Goal: Task Accomplishment & Management: Manage account settings

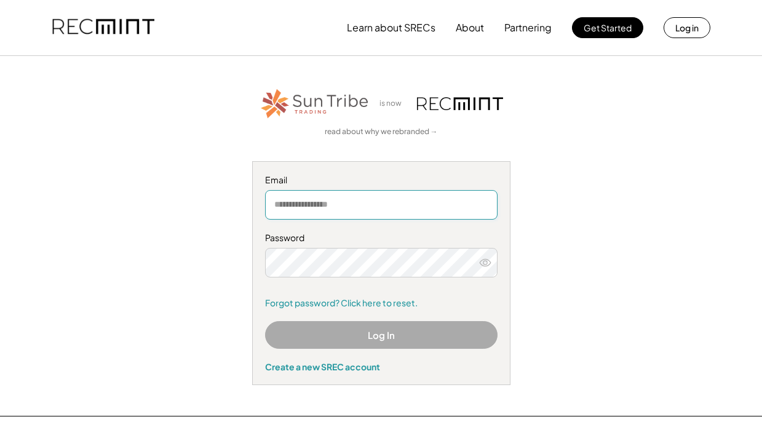
type input "**********"
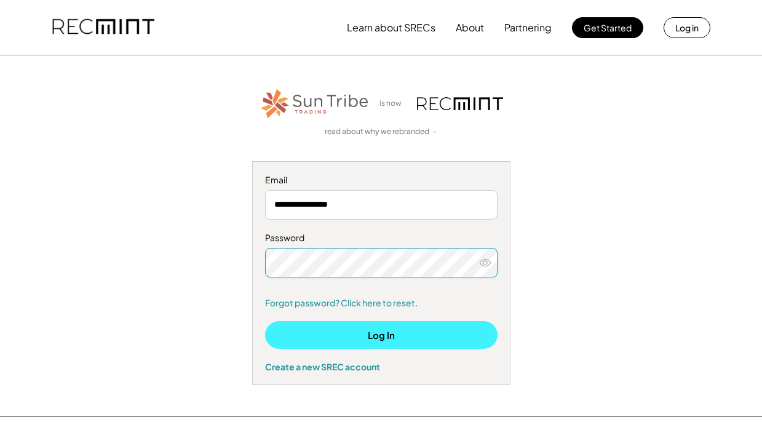
click at [344, 331] on button "Log In" at bounding box center [381, 335] width 232 height 28
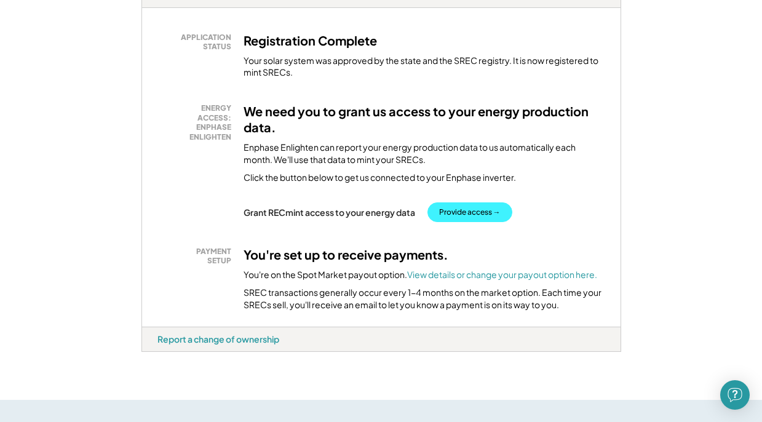
scroll to position [205, 0]
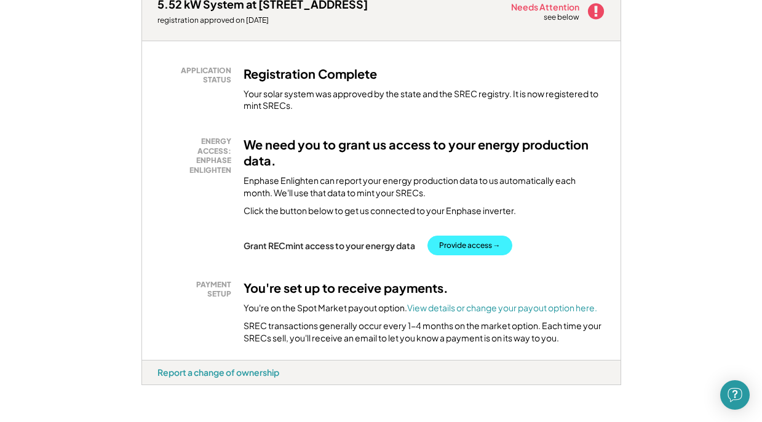
click at [473, 240] on button "Provide access →" at bounding box center [469, 245] width 85 height 20
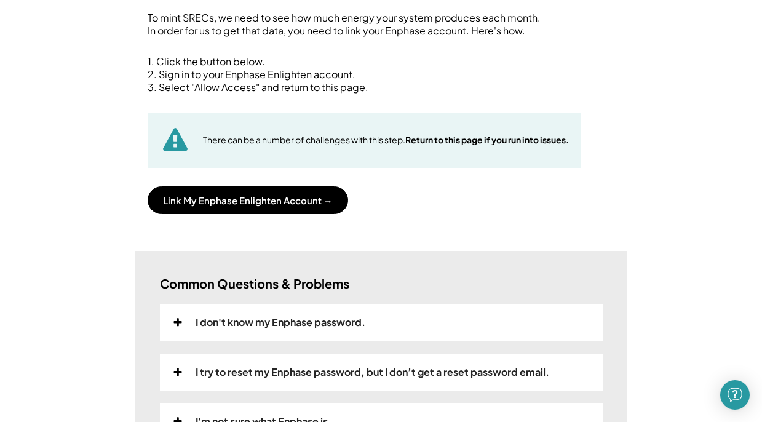
scroll to position [124, 0]
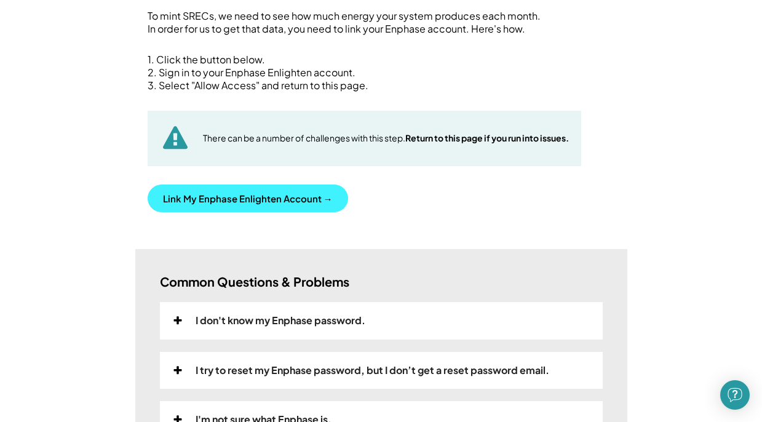
click at [234, 194] on button "Link My Enphase Enlighten Account →" at bounding box center [248, 198] width 200 height 28
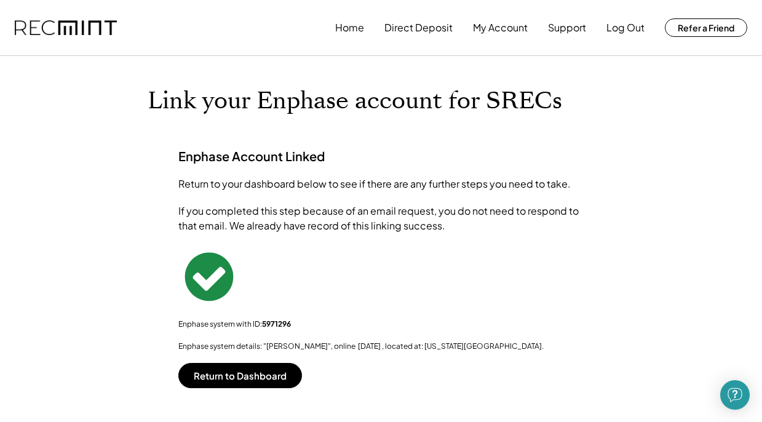
scroll to position [0, 0]
click at [624, 31] on button "Log Out" at bounding box center [625, 27] width 38 height 25
click at [496, 31] on button "My Account" at bounding box center [500, 27] width 55 height 25
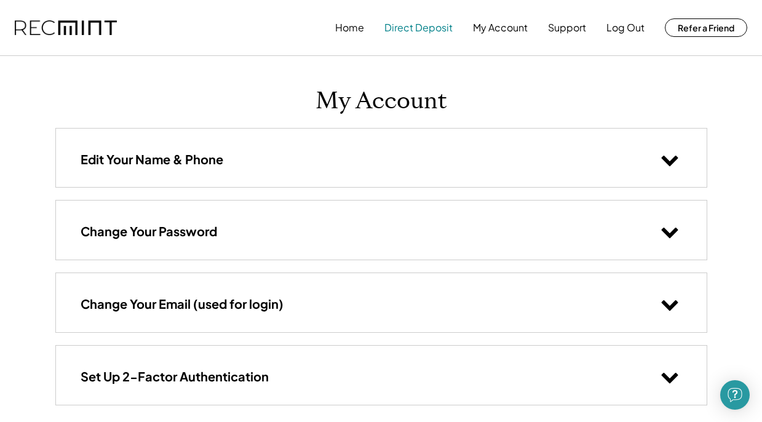
click at [422, 31] on button "Direct Deposit" at bounding box center [418, 27] width 68 height 25
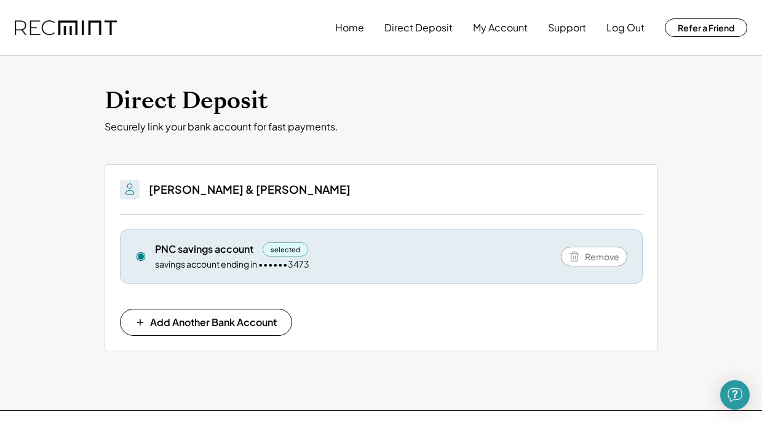
scroll to position [2, 0]
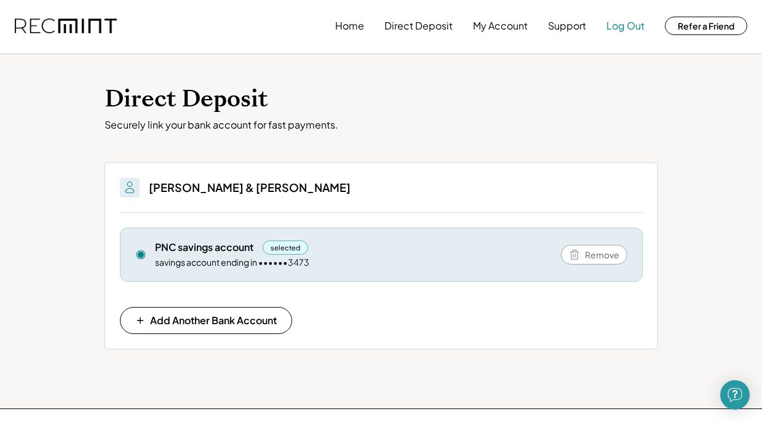
click at [620, 27] on button "Log Out" at bounding box center [625, 26] width 38 height 25
